Goal: Information Seeking & Learning: Learn about a topic

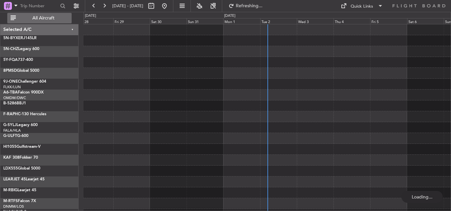
click at [60, 16] on span "All Aircraft" at bounding box center [43, 18] width 52 height 5
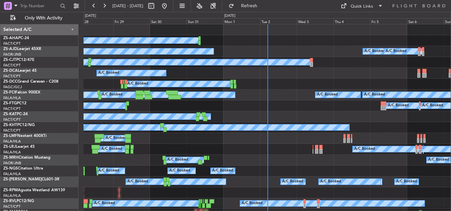
click at [266, 20] on div "Tue 2" at bounding box center [278, 21] width 37 height 6
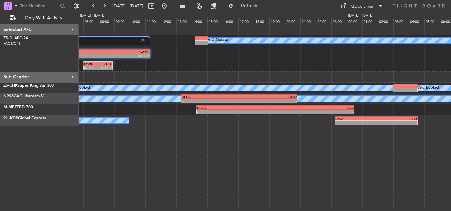
click at [255, 159] on div "3 Flight Legs A/C Booked FYWE 05:00 Z GAMS 11:20 Z FYWE 07:00 Z FALA 08:55 Z A/…" at bounding box center [265, 117] width 372 height 187
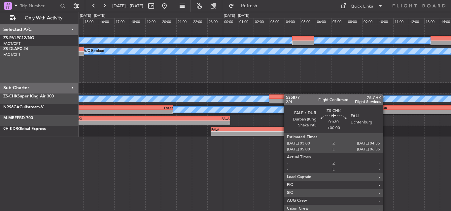
click at [278, 96] on div "A/C Booked A/C Booked FYWE 05:00 Z GAMS 11:20 Z 3 Flight Legs FYWE 07:00 Z FALA…" at bounding box center [265, 80] width 372 height 113
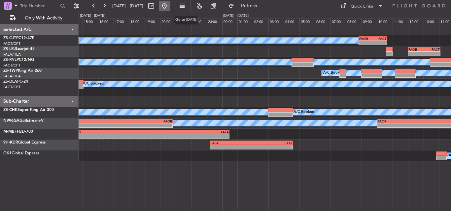
click at [170, 5] on button at bounding box center [164, 6] width 11 height 11
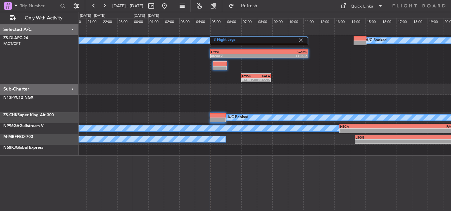
click at [153, 107] on div "A/C Booked FYWE 05:00 Z GAMS 11:20 Z 3 Flight Legs FYWE 07:00 Z FALA 08:55 Z A/…" at bounding box center [265, 90] width 372 height 132
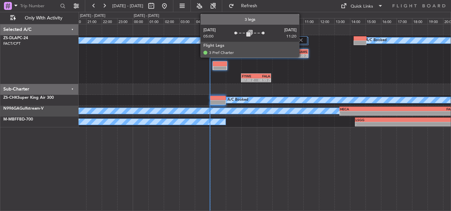
click at [302, 41] on img at bounding box center [301, 40] width 6 height 6
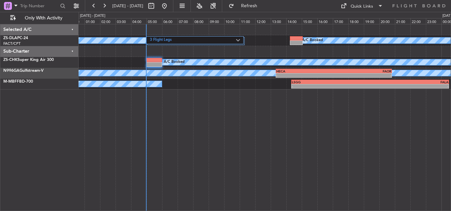
click at [87, 69] on div "3 Flight Legs A/C Booked A/C Booked A/C Booked A/C Booked A/C Booked - - HECA 1…" at bounding box center [265, 56] width 372 height 65
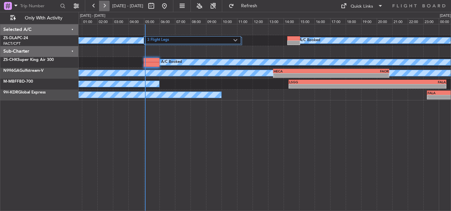
click at [104, 4] on button at bounding box center [104, 6] width 11 height 11
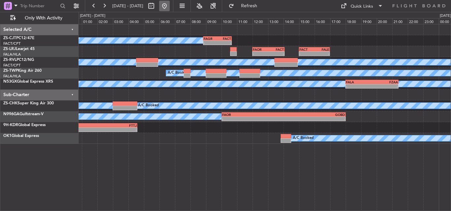
click at [170, 3] on button at bounding box center [164, 6] width 11 height 11
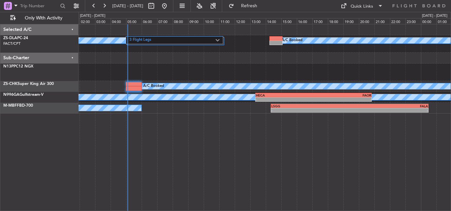
click at [89, 72] on div at bounding box center [265, 72] width 372 height 17
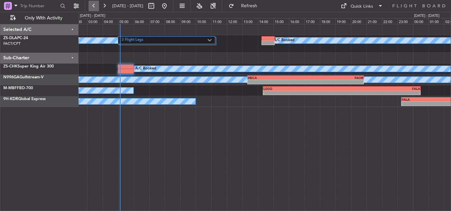
click at [93, 8] on button at bounding box center [93, 6] width 11 height 11
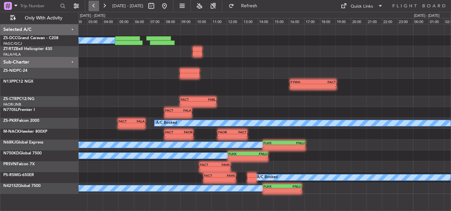
click at [93, 8] on button at bounding box center [93, 6] width 11 height 11
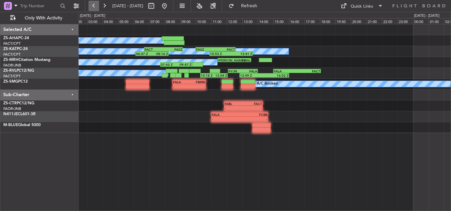
click at [93, 8] on button at bounding box center [93, 6] width 11 height 11
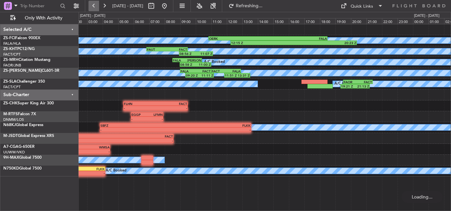
click at [91, 4] on button at bounding box center [93, 6] width 11 height 11
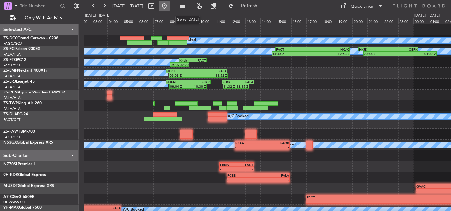
click at [170, 6] on button at bounding box center [164, 6] width 11 height 11
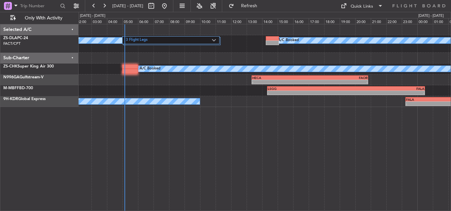
click at [172, 87] on div "A/C Booked 3 Flight Legs A/C Booked A/C Booked A/C Booked HECA 13:20 Z FAOR 20:…" at bounding box center [265, 65] width 372 height 83
click at [265, 2] on button "Refresh" at bounding box center [245, 6] width 40 height 11
click at [170, 8] on button at bounding box center [164, 6] width 11 height 11
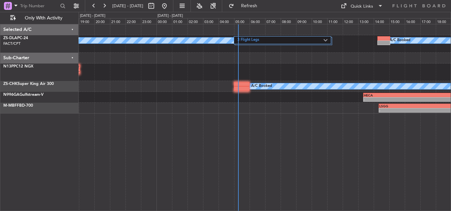
click at [135, 98] on div "3 Flight Legs A/C Booked A/C Booked FYWH 16:05 Z FACT 19:05 Z - - A/C Booked - …" at bounding box center [265, 68] width 372 height 89
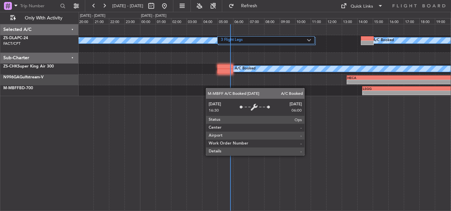
click at [184, 134] on div "3 Flight Legs A/C Booked A/C Booked A/C Booked - - HECA 13:20 Z FAOR 20:50 Z - …" at bounding box center [265, 117] width 372 height 187
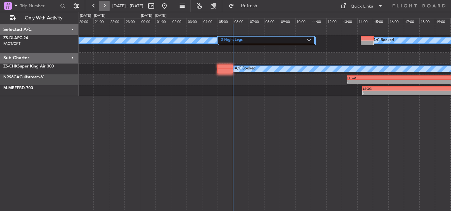
click at [105, 7] on button at bounding box center [104, 6] width 11 height 11
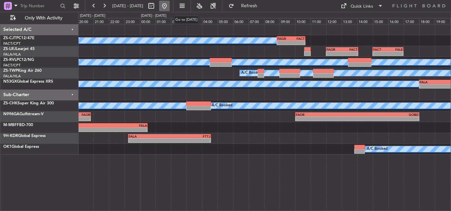
click at [170, 5] on button at bounding box center [164, 6] width 11 height 11
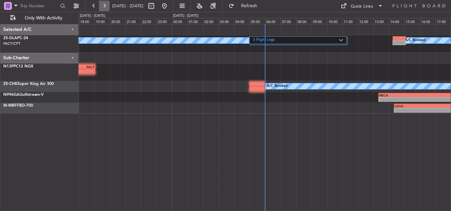
click at [107, 8] on button at bounding box center [104, 6] width 11 height 11
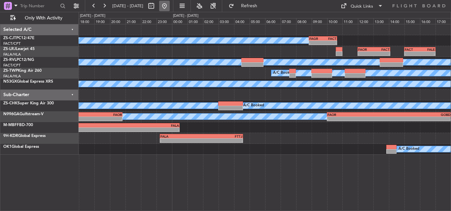
click at [170, 3] on button at bounding box center [164, 6] width 11 height 11
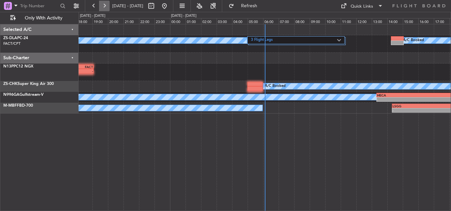
click at [106, 1] on button at bounding box center [104, 6] width 11 height 11
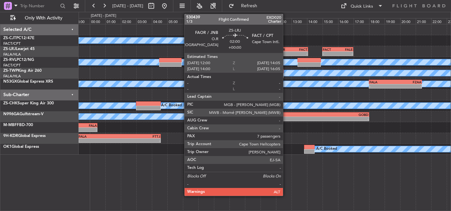
click at [286, 51] on div "FAOR 12:00 Z FACT 14:05 Z" at bounding box center [291, 49] width 32 height 5
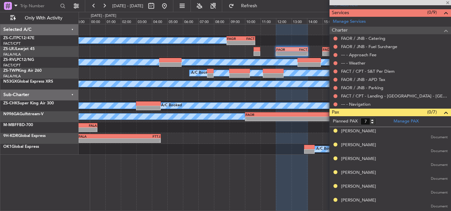
scroll to position [179, 0]
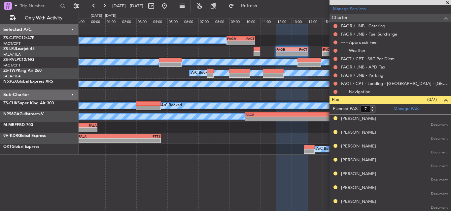
click at [450, 1] on span at bounding box center [447, 3] width 7 height 6
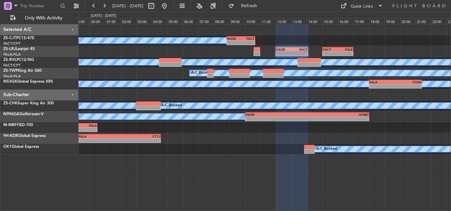
type input "0"
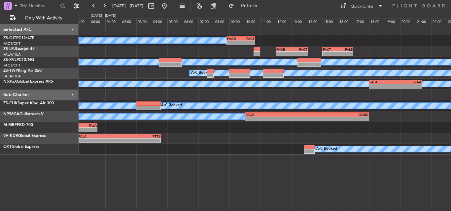
scroll to position [0, 0]
click at [101, 3] on button at bounding box center [104, 6] width 11 height 11
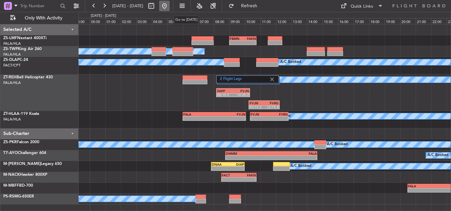
click at [170, 5] on button at bounding box center [164, 6] width 11 height 11
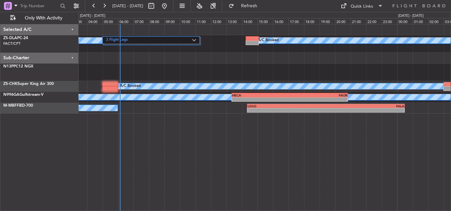
click at [83, 71] on div "A/C Booked 3 Flight Legs A/C Booked A/C Booked A/C Booked A/C Booked HECA 13:20…" at bounding box center [265, 68] width 372 height 89
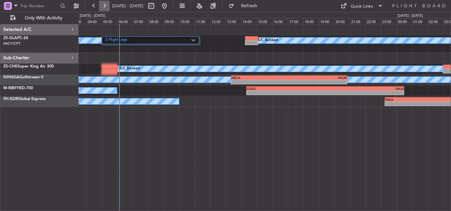
click at [102, 8] on button at bounding box center [104, 6] width 11 height 11
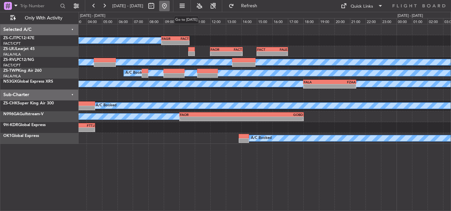
click at [170, 5] on button at bounding box center [164, 6] width 11 height 11
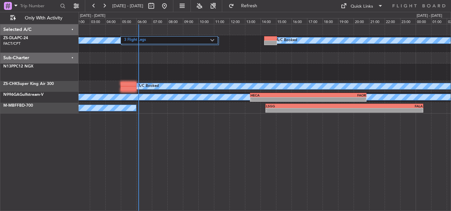
click at [82, 69] on div "A/C Booked 3 Flight Legs A/C Booked A/C Booked A/C Booked A/C Booked HECA 13:20…" at bounding box center [265, 68] width 372 height 89
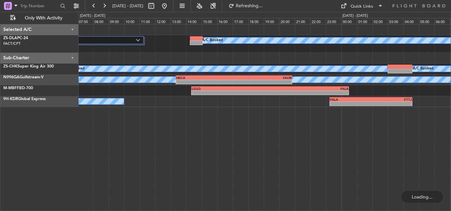
click at [153, 137] on div "A/C Booked 3 Flight Legs A/C Booked A/C Booked A/C Booked A/C Booked HECA 13:20…" at bounding box center [265, 117] width 372 height 187
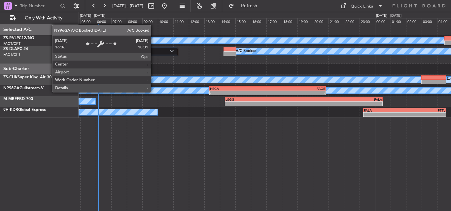
click at [222, 170] on div "A/C Booked 3 Flight Legs A/C Booked A/C Booked A/C Booked A/C Booked A/C Booked…" at bounding box center [265, 117] width 372 height 187
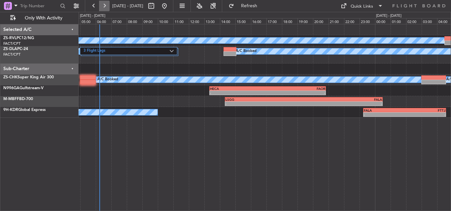
click at [105, 6] on button at bounding box center [104, 6] width 11 height 11
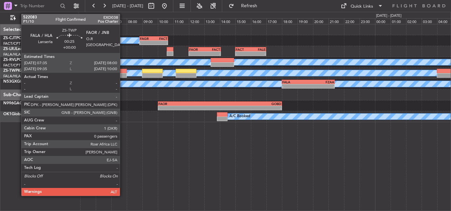
click at [123, 74] on div at bounding box center [123, 75] width 7 height 5
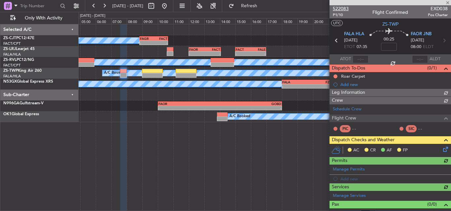
click at [341, 8] on span "522083" at bounding box center [341, 8] width 16 height 7
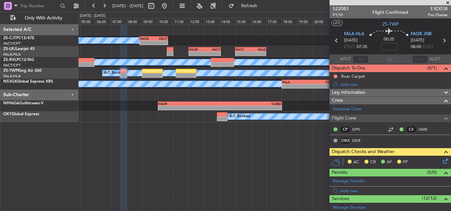
click at [448, 3] on span at bounding box center [447, 3] width 7 height 6
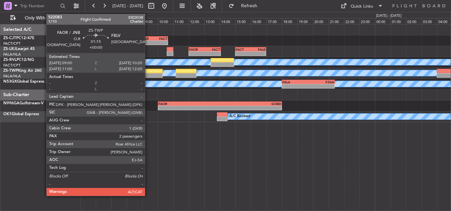
click at [148, 71] on div at bounding box center [152, 71] width 21 height 5
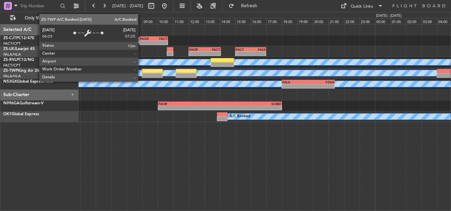
click at [142, 72] on div "A/C Booked" at bounding box center [295, 73] width 387 height 6
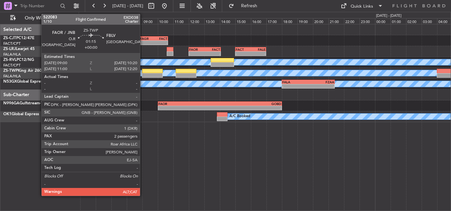
click at [143, 72] on div at bounding box center [152, 71] width 21 height 5
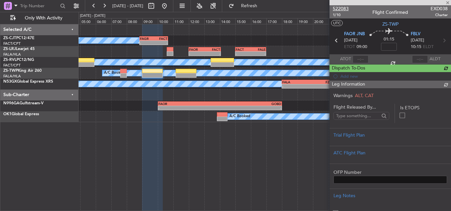
click at [340, 9] on span "522083" at bounding box center [341, 8] width 16 height 7
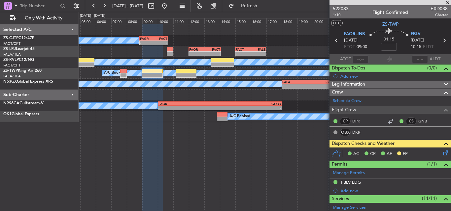
click at [444, 6] on div "522083 1/10 Flight Confirmed EXD038 Charter" at bounding box center [389, 11] width 121 height 13
click at [450, 2] on span at bounding box center [447, 3] width 7 height 6
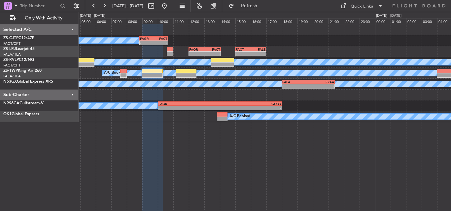
type input "0"
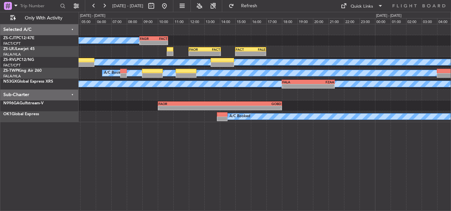
click at [250, 149] on div "A/C Booked - - FAGR 08:50 Z FACT 10:40 Z - - FAOR 12:00 Z FACT 14:05 Z - - FACT…" at bounding box center [265, 117] width 372 height 187
click at [221, 160] on div "A/C Booked - - FAGR 08:50 Z FACT 10:40 Z - - FAOR 12:00 Z FACT 14:05 Z - - FACT…" at bounding box center [265, 117] width 372 height 187
